Goal: Task Accomplishment & Management: Use online tool/utility

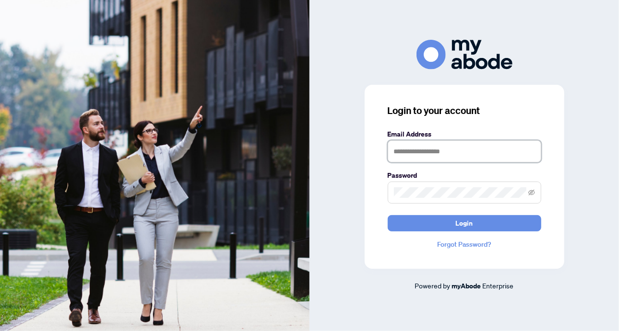
click at [442, 152] on input "text" at bounding box center [463, 151] width 153 height 22
type input "**********"
click at [530, 191] on icon "eye-invisible" at bounding box center [531, 192] width 7 height 7
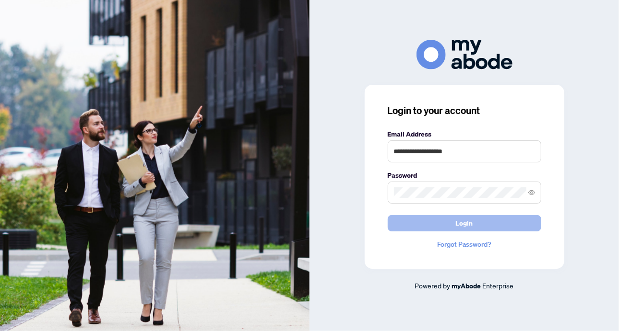
click at [468, 222] on span "Login" at bounding box center [464, 223] width 17 height 15
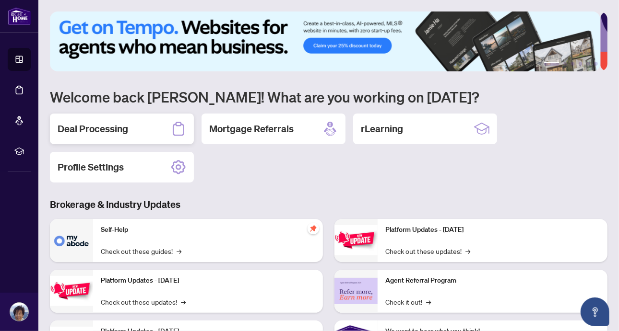
click at [112, 127] on h2 "Deal Processing" at bounding box center [93, 128] width 70 height 13
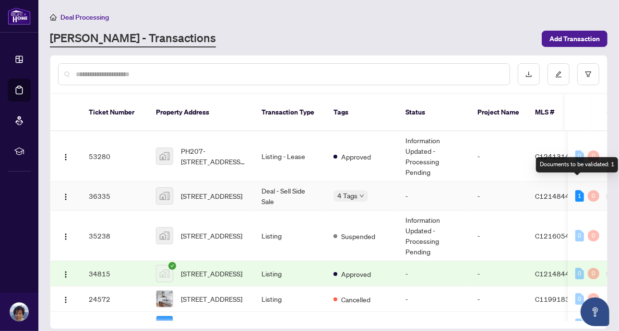
click at [575, 190] on div "1" at bounding box center [579, 196] width 9 height 12
click at [576, 190] on div "1" at bounding box center [579, 196] width 9 height 12
click at [256, 183] on td "Deal - Sell Side Sale" at bounding box center [290, 196] width 72 height 29
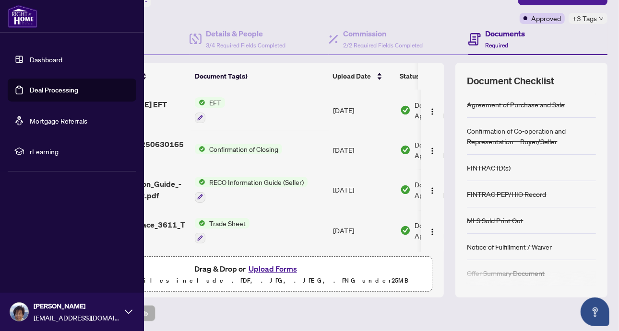
click at [40, 55] on link "Dashboard" at bounding box center [46, 59] width 33 height 9
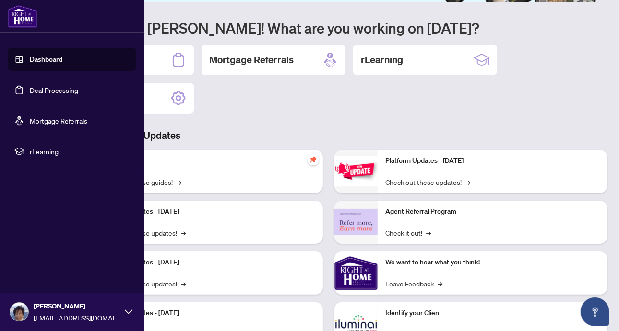
click at [43, 89] on link "Deal Processing" at bounding box center [54, 90] width 48 height 9
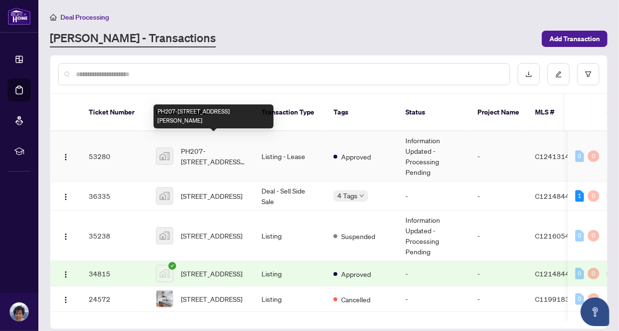
click at [217, 146] on span "PH207-8 Scollard St ph207, Toronto, ON, Canada" at bounding box center [213, 156] width 65 height 21
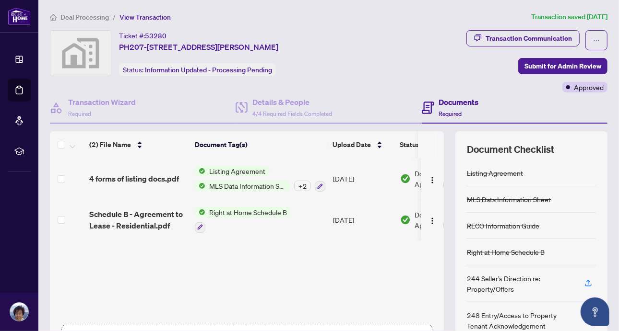
scroll to position [69, 0]
